Goal: Task Accomplishment & Management: Use online tool/utility

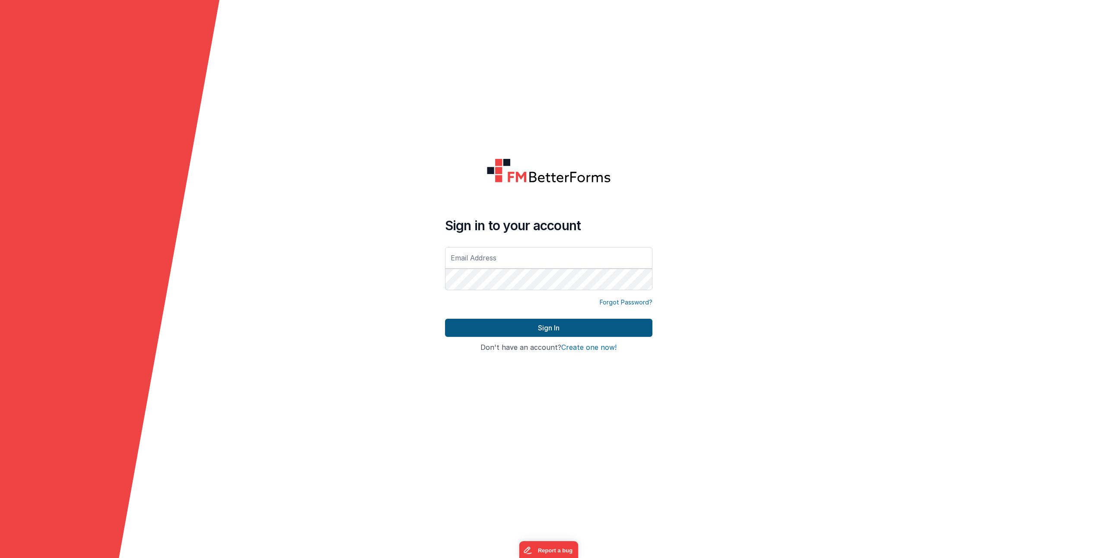
type input "[EMAIL_ADDRESS][DOMAIN_NAME]"
click at [459, 325] on button "Sign In" at bounding box center [548, 328] width 207 height 18
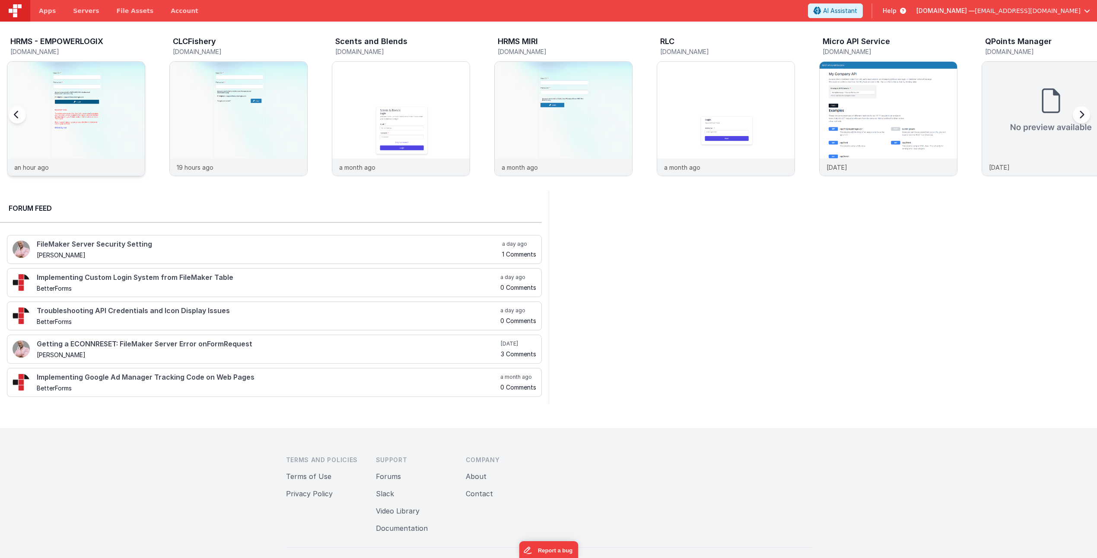
click at [73, 131] on img at bounding box center [75, 130] width 137 height 137
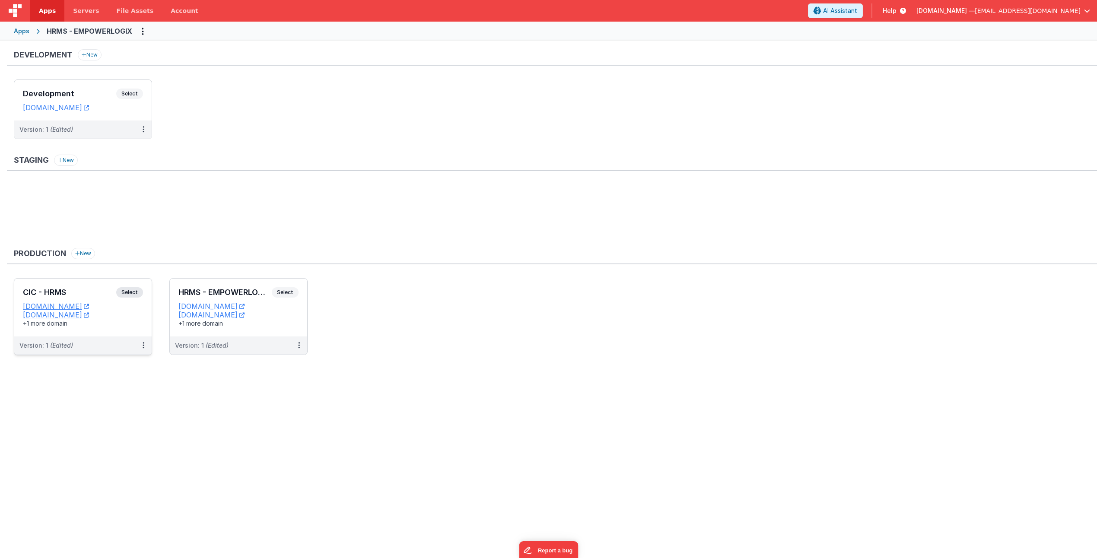
click at [81, 282] on div "CIC - HRMS Select URLs [DOMAIN_NAME] [DOMAIN_NAME] +1 more domain" at bounding box center [82, 308] width 137 height 58
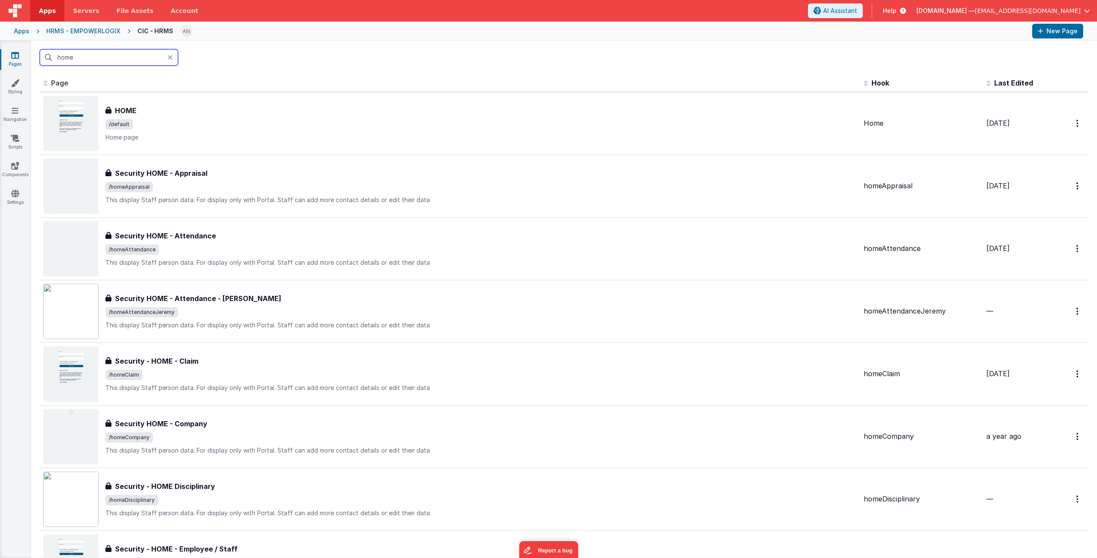
click at [101, 57] on input "home" at bounding box center [109, 57] width 138 height 16
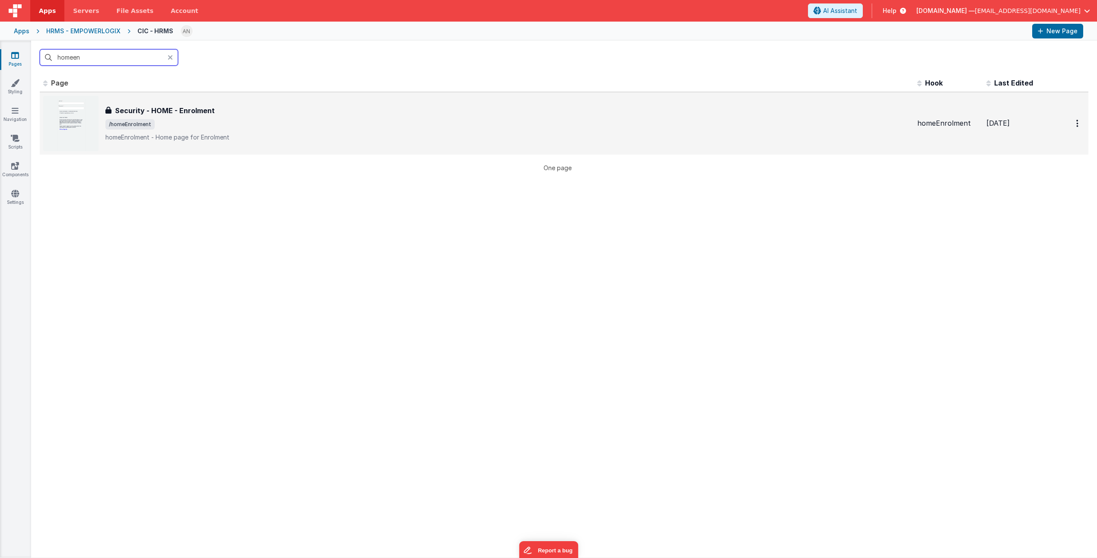
type input "homeen"
click at [281, 119] on span "/homeEnrolment" at bounding box center [507, 124] width 805 height 10
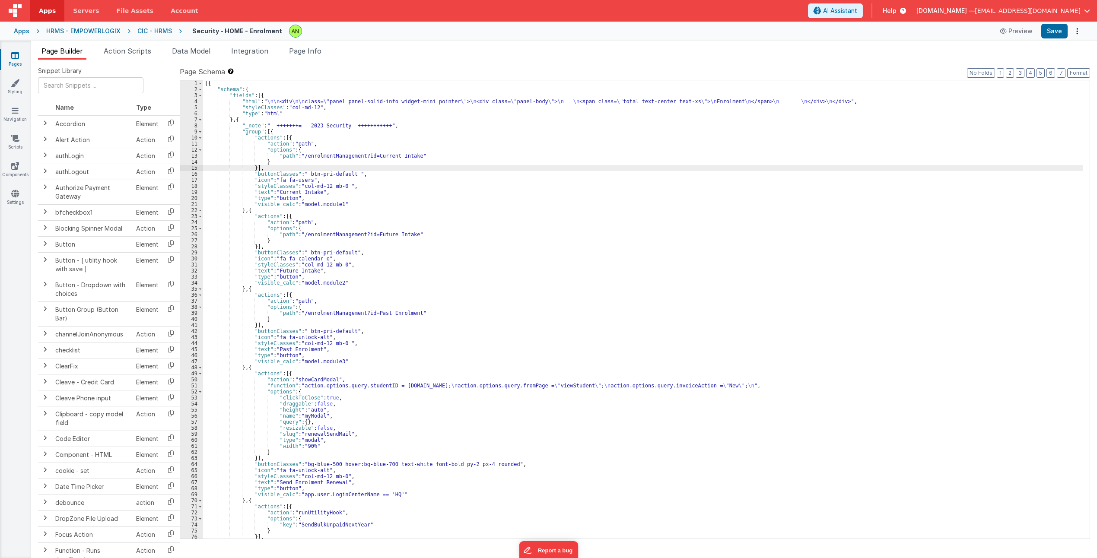
click at [533, 170] on div "[{ "schema" : { "fields" : [{ "html" : " \n\n <div \n\n class= \" panel panel-s…" at bounding box center [643, 315] width 880 height 471
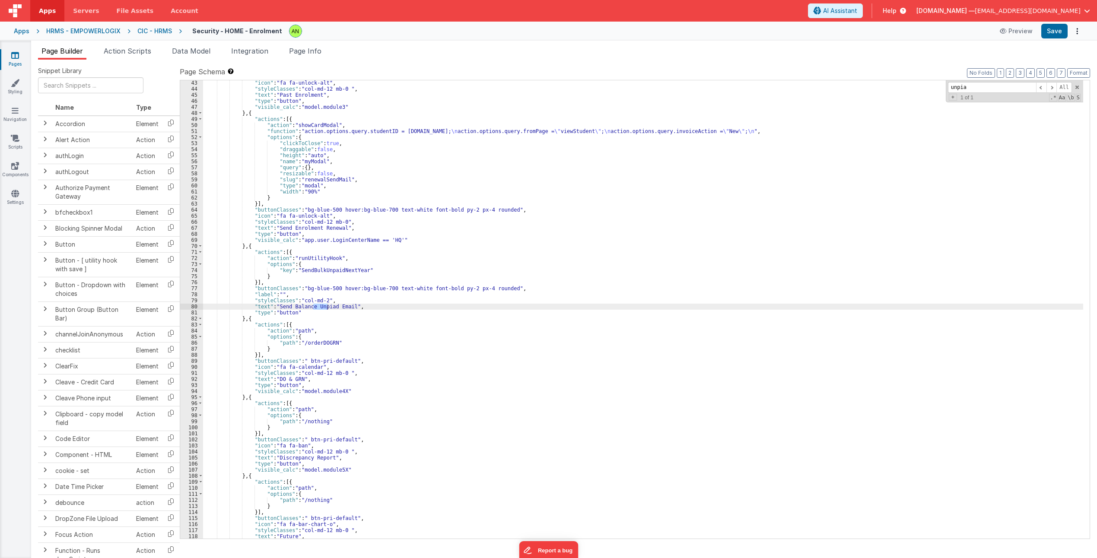
type input "unpia"
click at [328, 306] on div ""icon" : "fa fa-unlock-alt" , "styleClasses" : "col-md-12 mb-0 " , "text" : "Pa…" at bounding box center [643, 309] width 880 height 459
click at [1054, 29] on button "Save" at bounding box center [1055, 31] width 26 height 15
click at [584, 225] on div ""icon" : "fa fa-unlock-alt" , "styleClasses" : "col-md-12 mb-0 " , "text" : "Pa…" at bounding box center [643, 315] width 880 height 471
